Goal: Task Accomplishment & Management: Complete application form

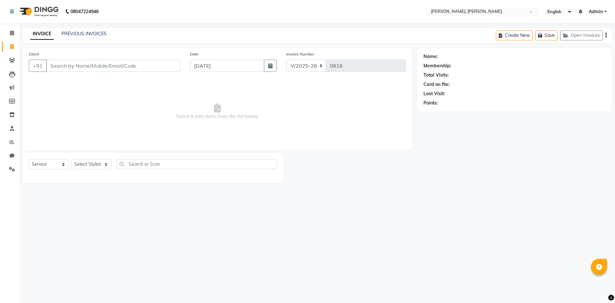
select select "5264"
select select "service"
click at [109, 166] on select "Select Stylist Alam NAil Along Aren Atoki [PERSON_NAME] [PERSON_NAME]" at bounding box center [91, 164] width 40 height 10
select select "66502"
click at [71, 159] on select "Select Stylist Alam NAil Along Aren Atoki [PERSON_NAME] [PERSON_NAME]" at bounding box center [91, 164] width 40 height 10
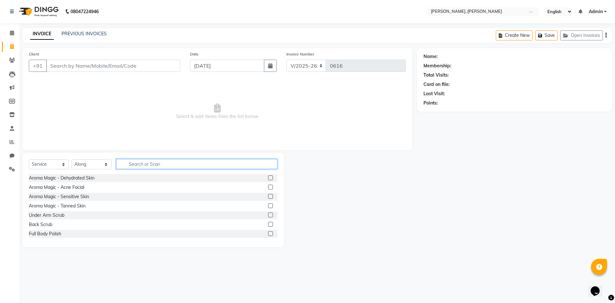
click at [143, 167] on input "text" at bounding box center [196, 164] width 161 height 10
type input "hai"
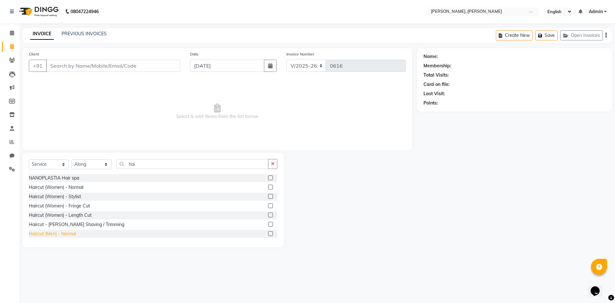
click at [46, 233] on div "Haircut (Men) - Normal" at bounding box center [52, 233] width 47 height 7
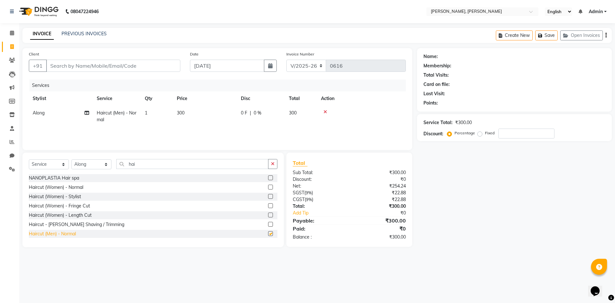
checkbox input "false"
click at [135, 70] on input "Client" at bounding box center [113, 66] width 134 height 12
type input "a"
type input "0"
type input "a"
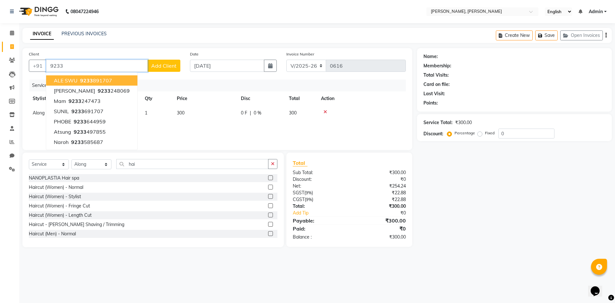
click at [106, 80] on ngb-highlight "9233 891707" at bounding box center [95, 80] width 33 height 6
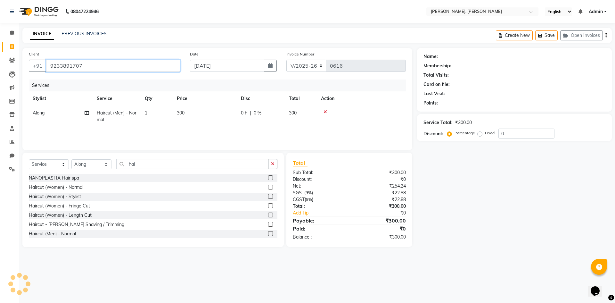
type input "9233891707"
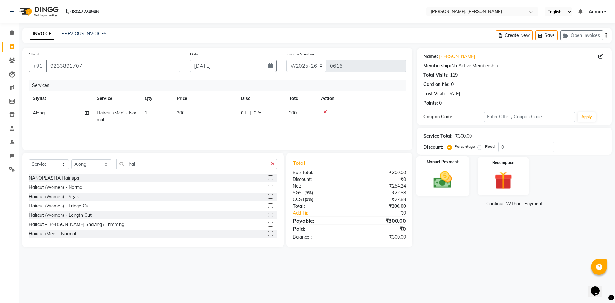
click at [450, 188] on img at bounding box center [443, 179] width 30 height 21
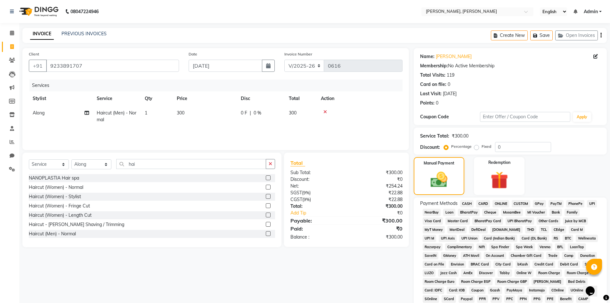
click at [536, 204] on span "GPay" at bounding box center [539, 203] width 13 height 7
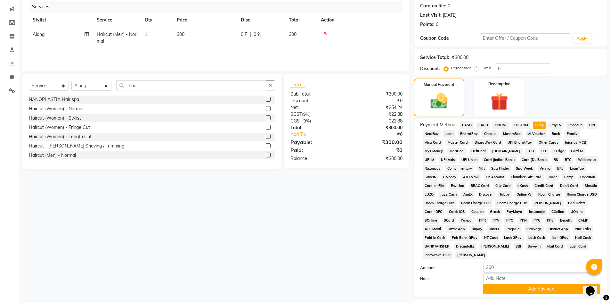
scroll to position [119, 0]
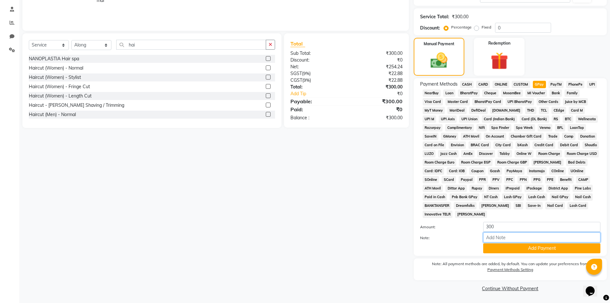
click at [515, 234] on input "Note:" at bounding box center [541, 237] width 117 height 10
click at [524, 235] on input "Note:" at bounding box center [541, 237] width 117 height 10
type input "300"
click at [394, 224] on div "Client [PHONE_NUMBER] Date [DATE] Invoice Number V/2025 V/[PHONE_NUMBER] Servic…" at bounding box center [216, 111] width 396 height 364
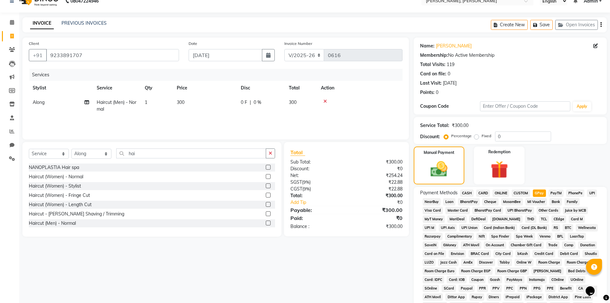
scroll to position [0, 0]
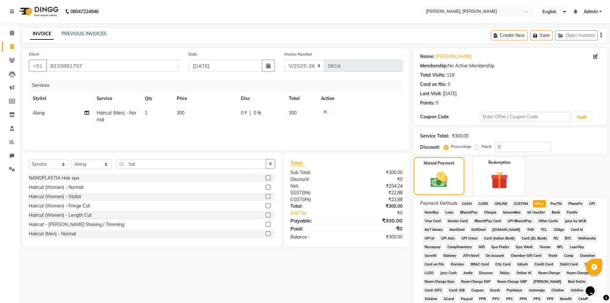
click at [502, 206] on span "ONLINE" at bounding box center [501, 203] width 17 height 7
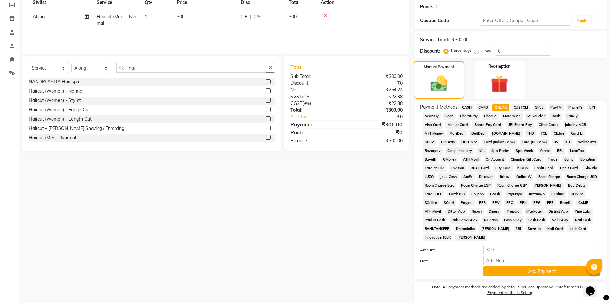
scroll to position [119, 0]
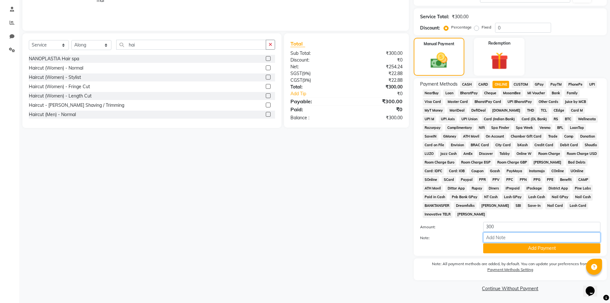
click at [514, 242] on input "Note:" at bounding box center [541, 237] width 117 height 10
type input "300"
click at [510, 251] on button "Add Payment" at bounding box center [541, 248] width 117 height 10
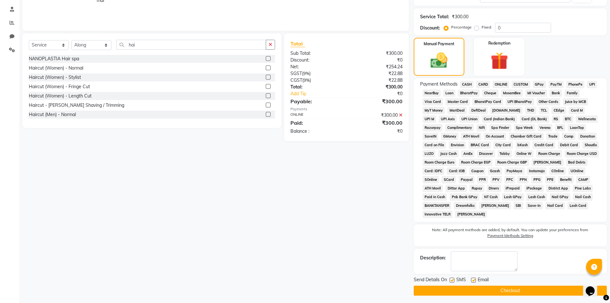
click at [516, 293] on button "Checkout" at bounding box center [510, 290] width 193 height 10
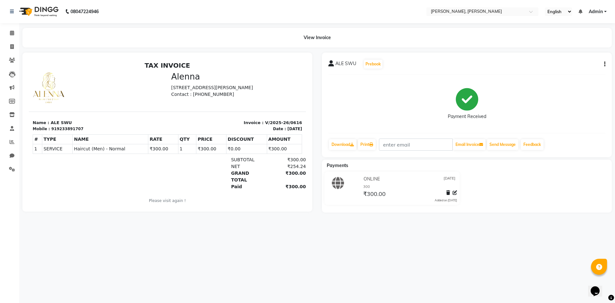
select select "service"
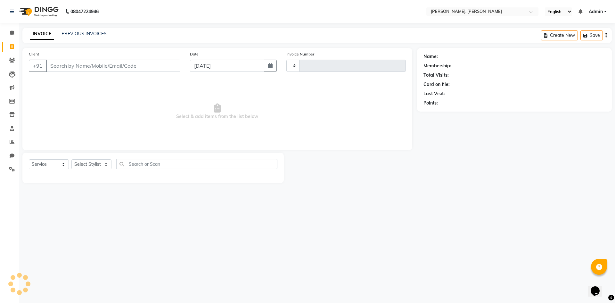
type input "0617"
select select "5264"
click at [13, 142] on icon at bounding box center [12, 141] width 5 height 5
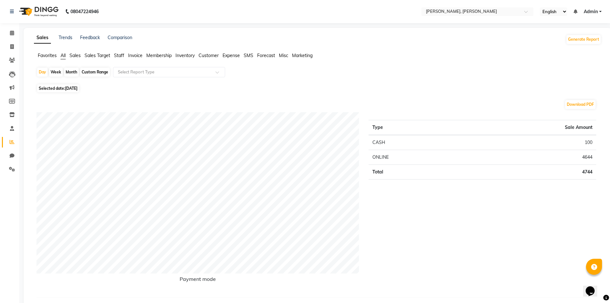
click at [73, 72] on div "Month" at bounding box center [71, 72] width 15 height 9
select select "9"
select select "2025"
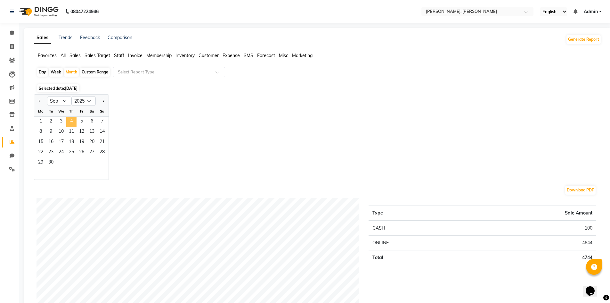
click at [73, 118] on span "4" at bounding box center [71, 122] width 10 height 10
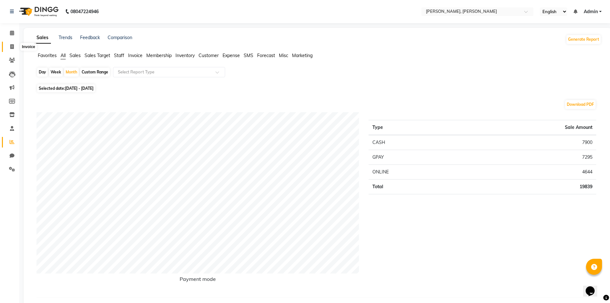
click at [14, 49] on icon at bounding box center [12, 46] width 4 height 5
select select "service"
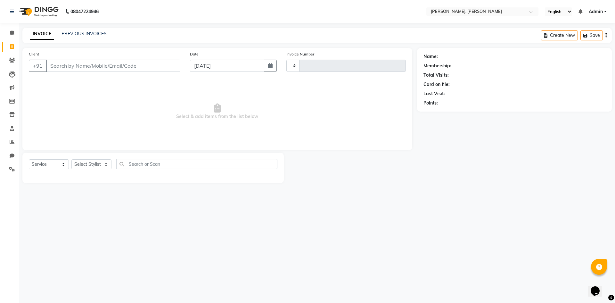
type input "0617"
select select "5264"
